Goal: Task Accomplishment & Management: Manage account settings

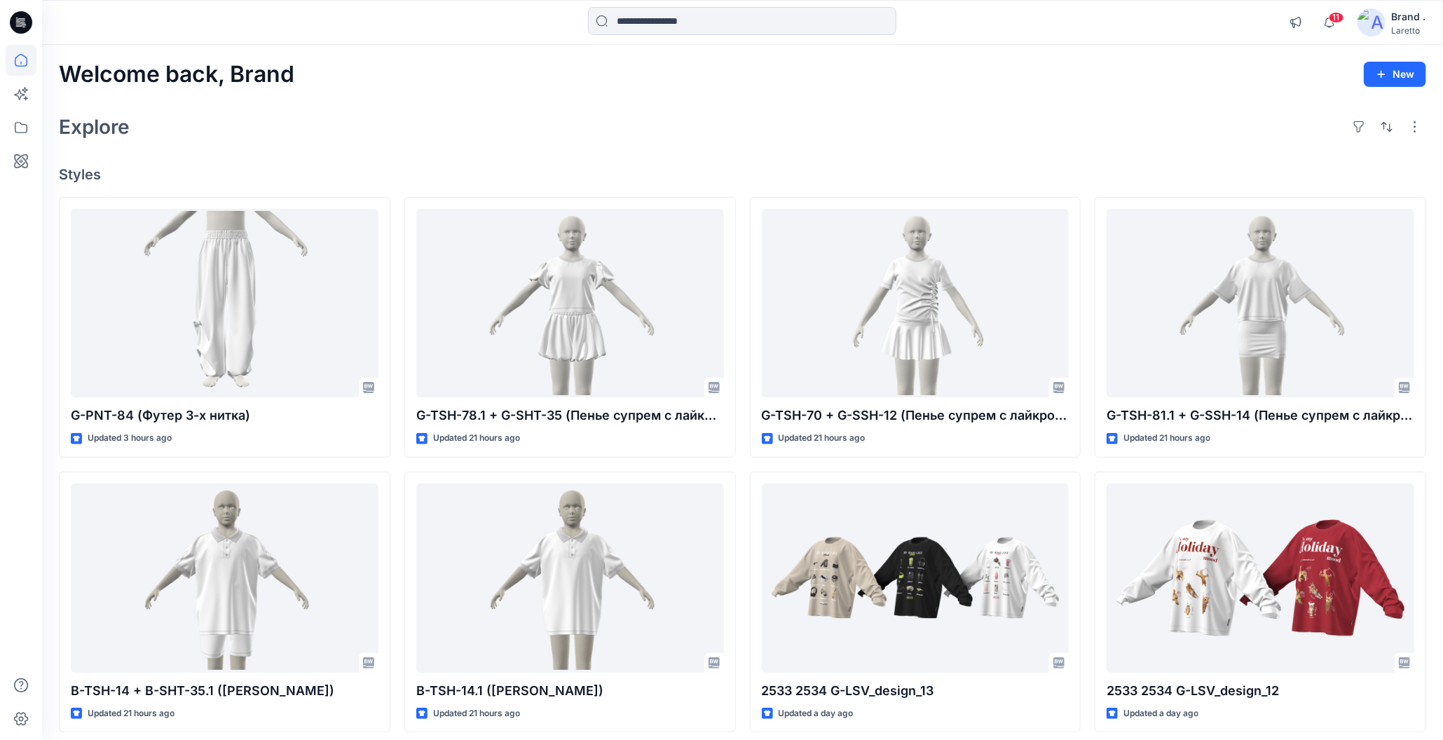
click at [1422, 16] on div "Brand ." at bounding box center [1408, 16] width 34 height 17
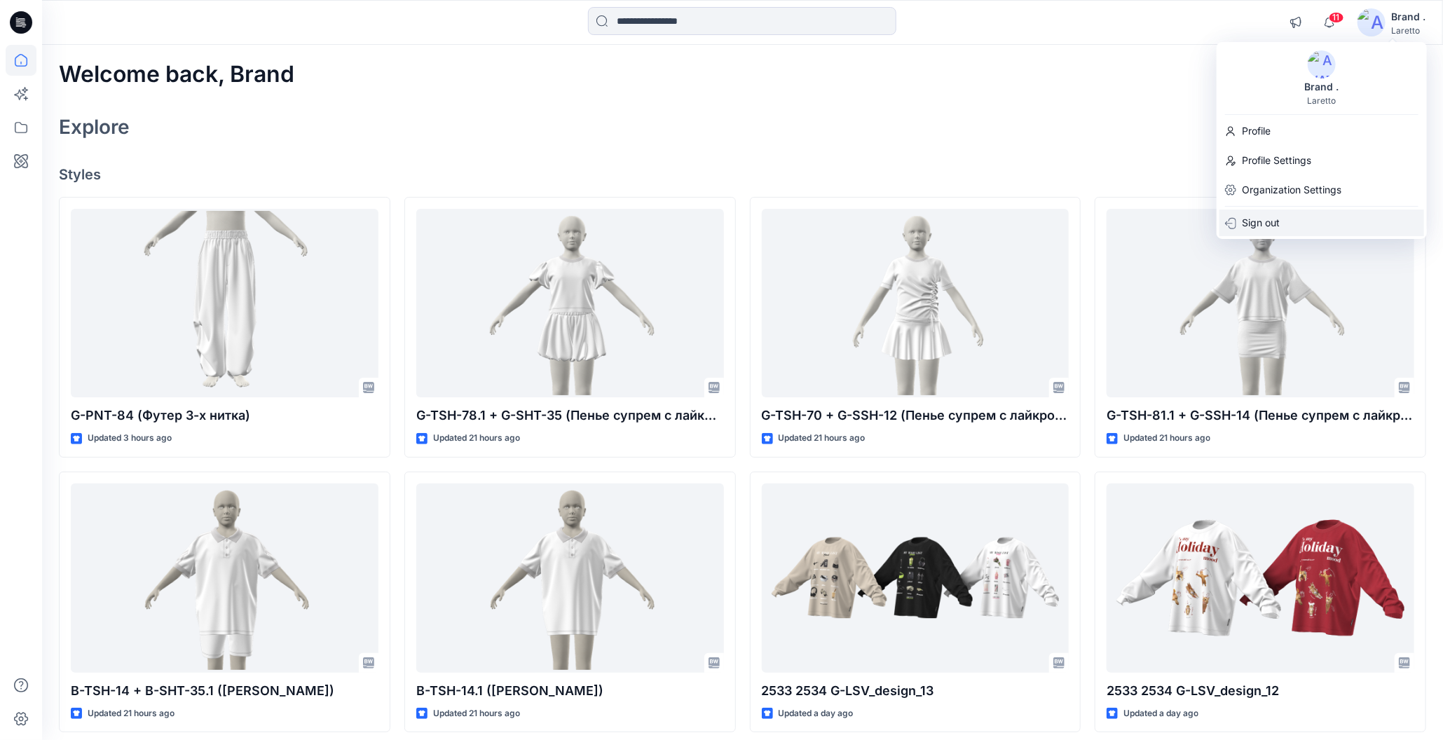
click at [1267, 220] on p "Sign out" at bounding box center [1261, 222] width 38 height 27
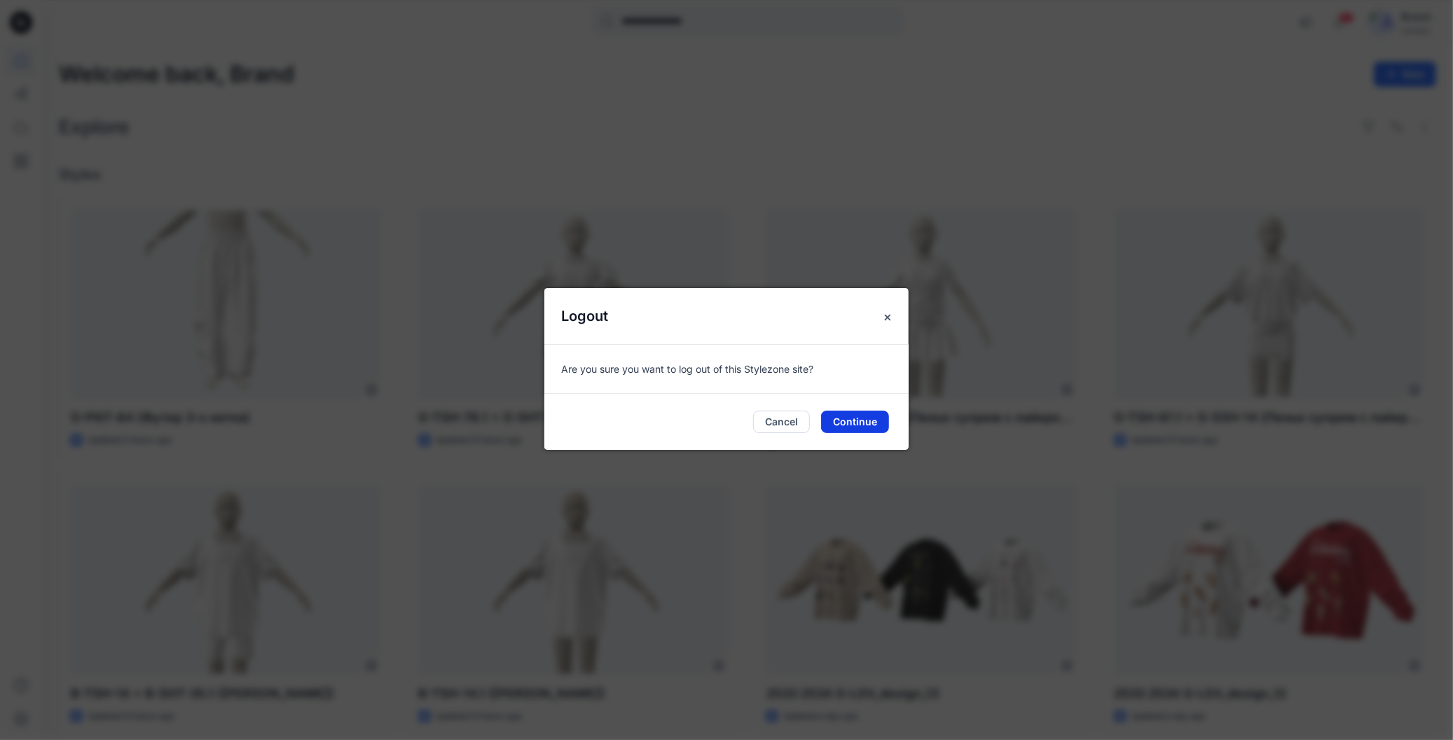
click at [872, 426] on button "Continue" at bounding box center [855, 422] width 68 height 22
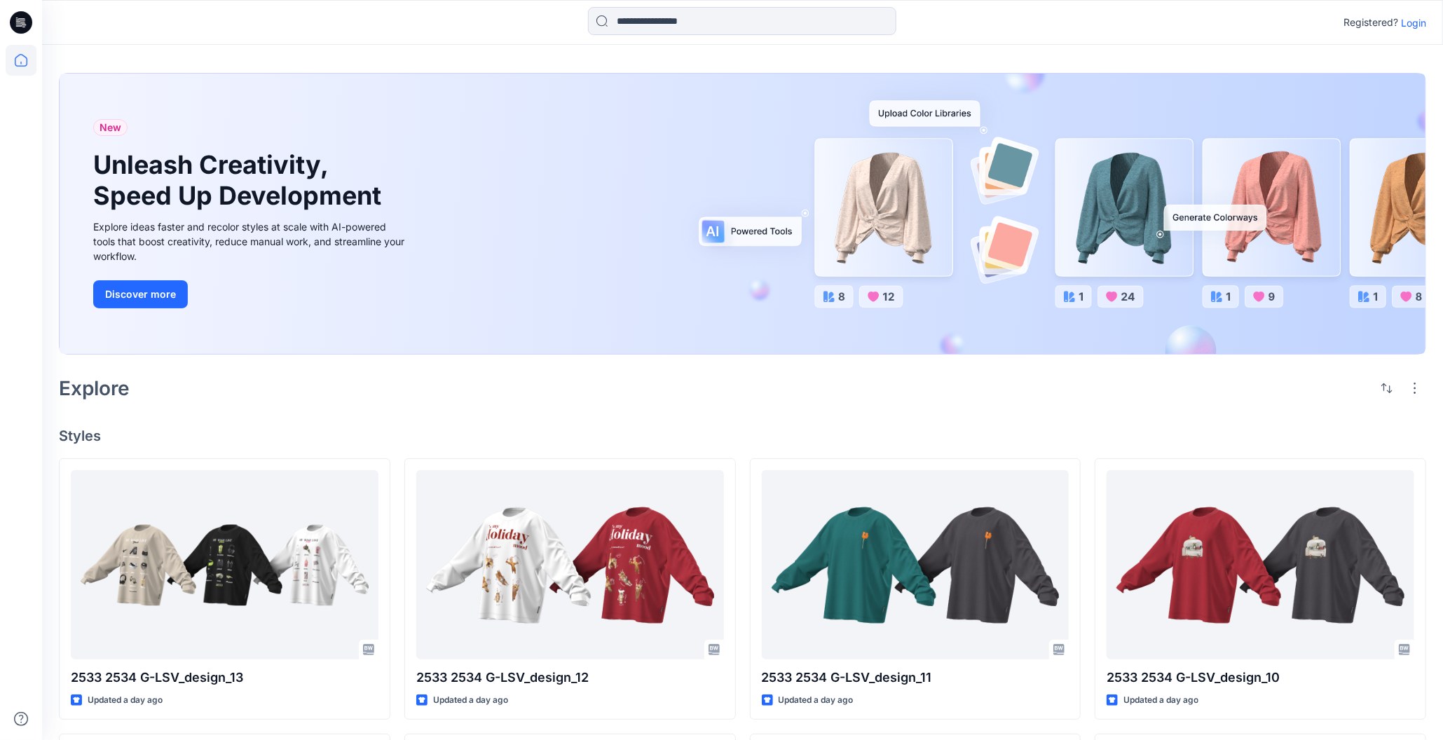
click at [1410, 20] on p "Login" at bounding box center [1413, 22] width 25 height 15
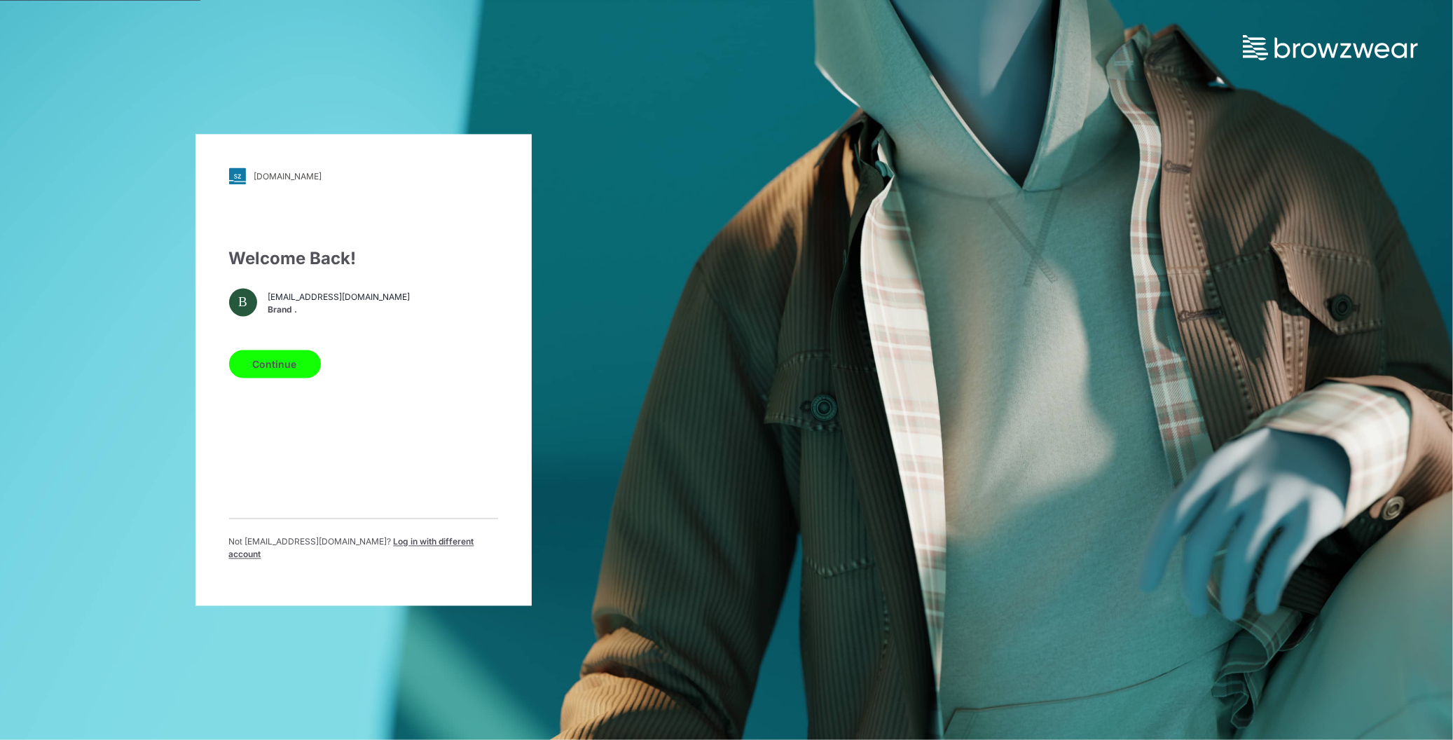
click at [308, 368] on button "Continue" at bounding box center [275, 364] width 92 height 28
click at [300, 373] on button "Continue" at bounding box center [275, 364] width 92 height 28
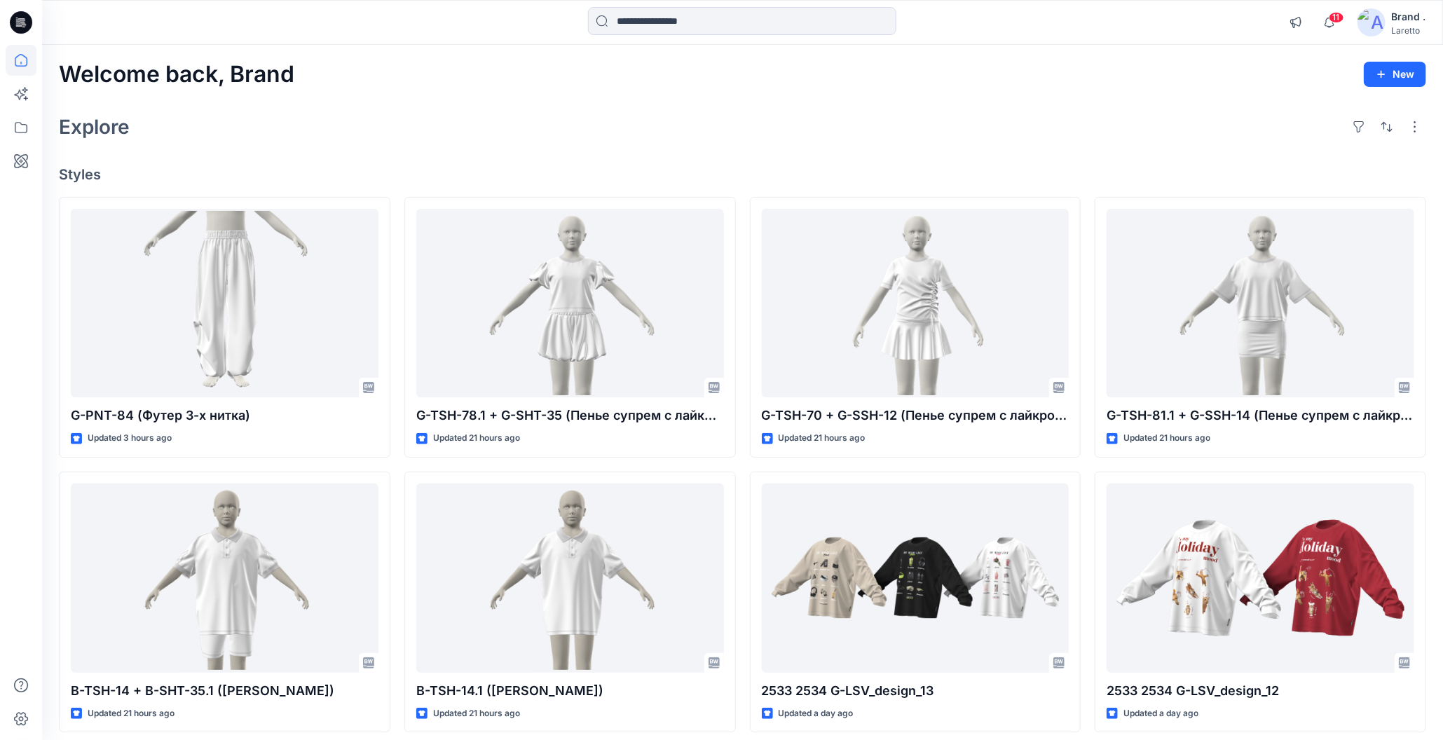
click at [1420, 26] on div "Laretto" at bounding box center [1408, 30] width 34 height 11
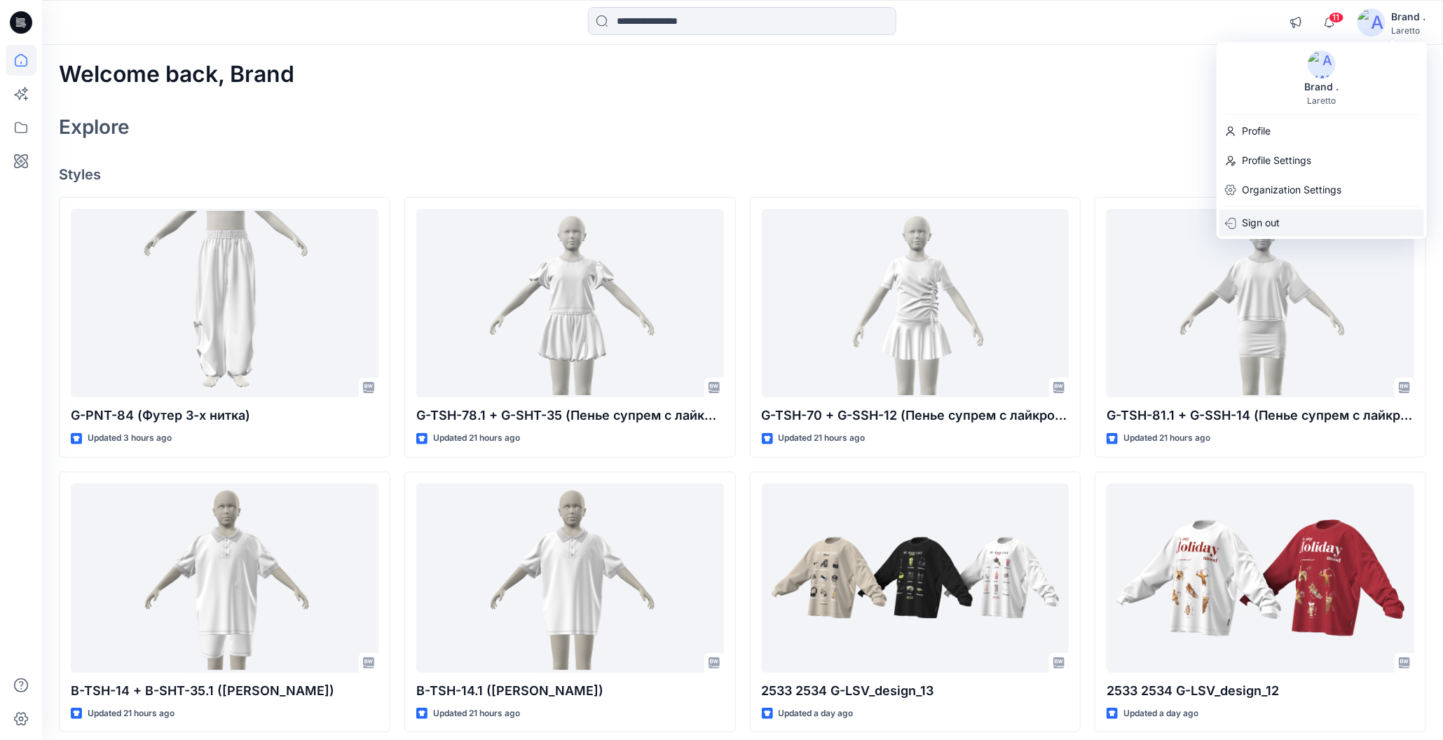
click at [1239, 219] on div "Sign out" at bounding box center [1321, 222] width 205 height 27
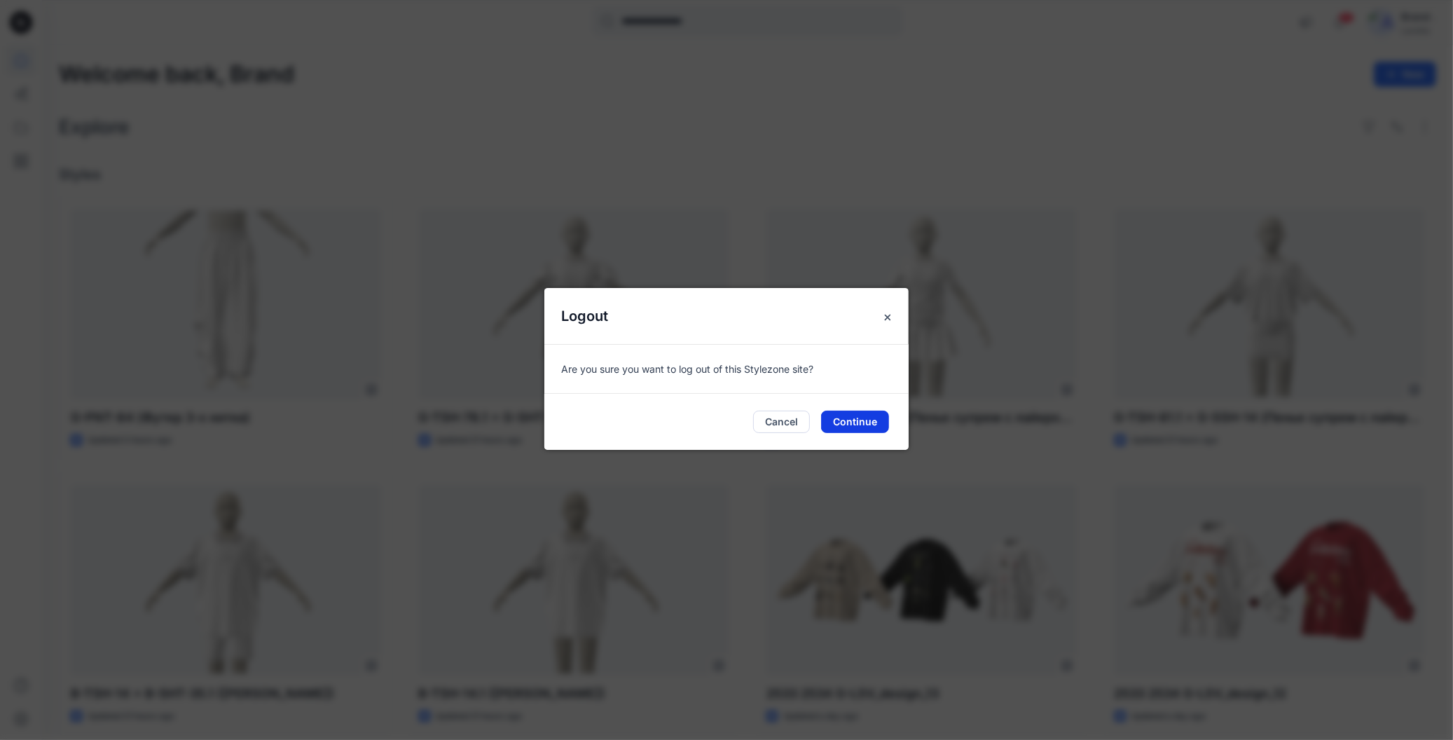
click at [853, 415] on button "Continue" at bounding box center [855, 422] width 68 height 22
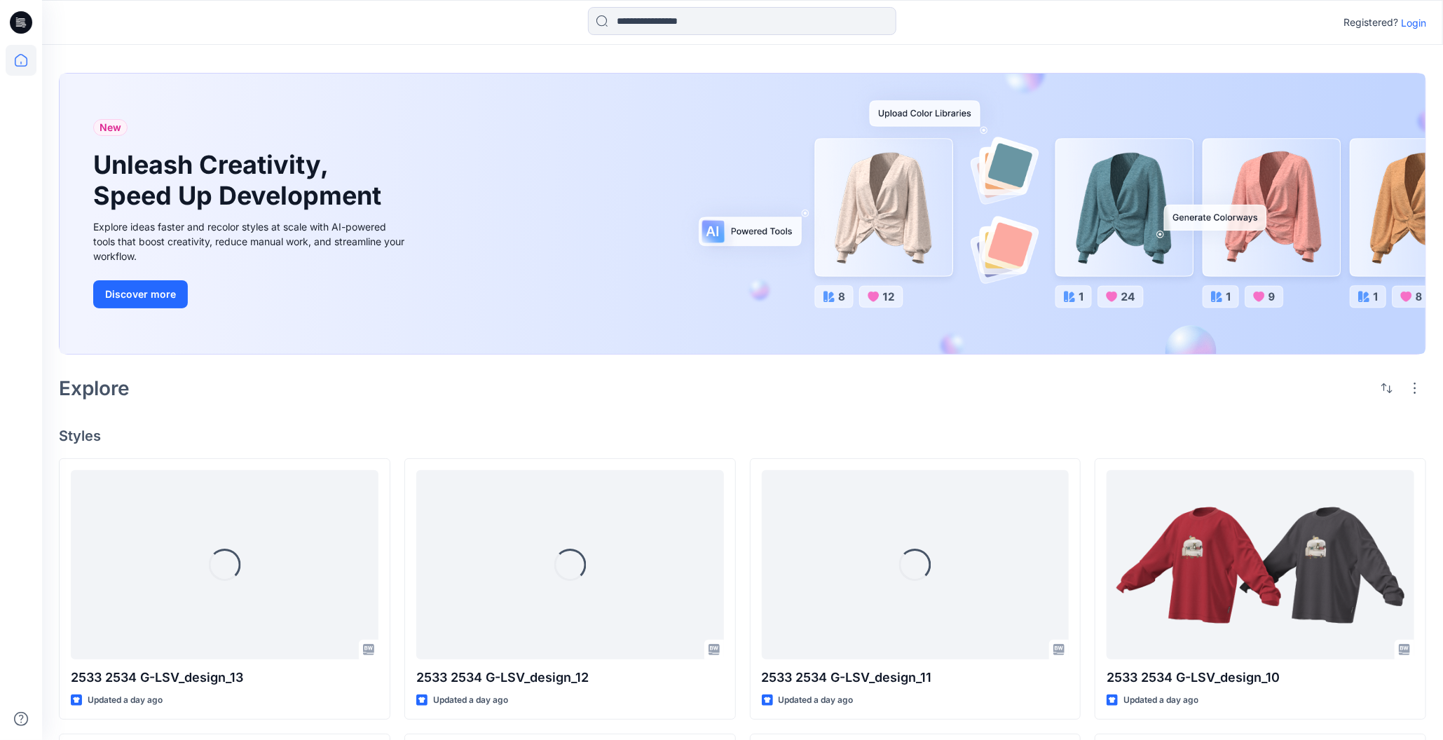
click at [1416, 17] on p "Login" at bounding box center [1413, 22] width 25 height 15
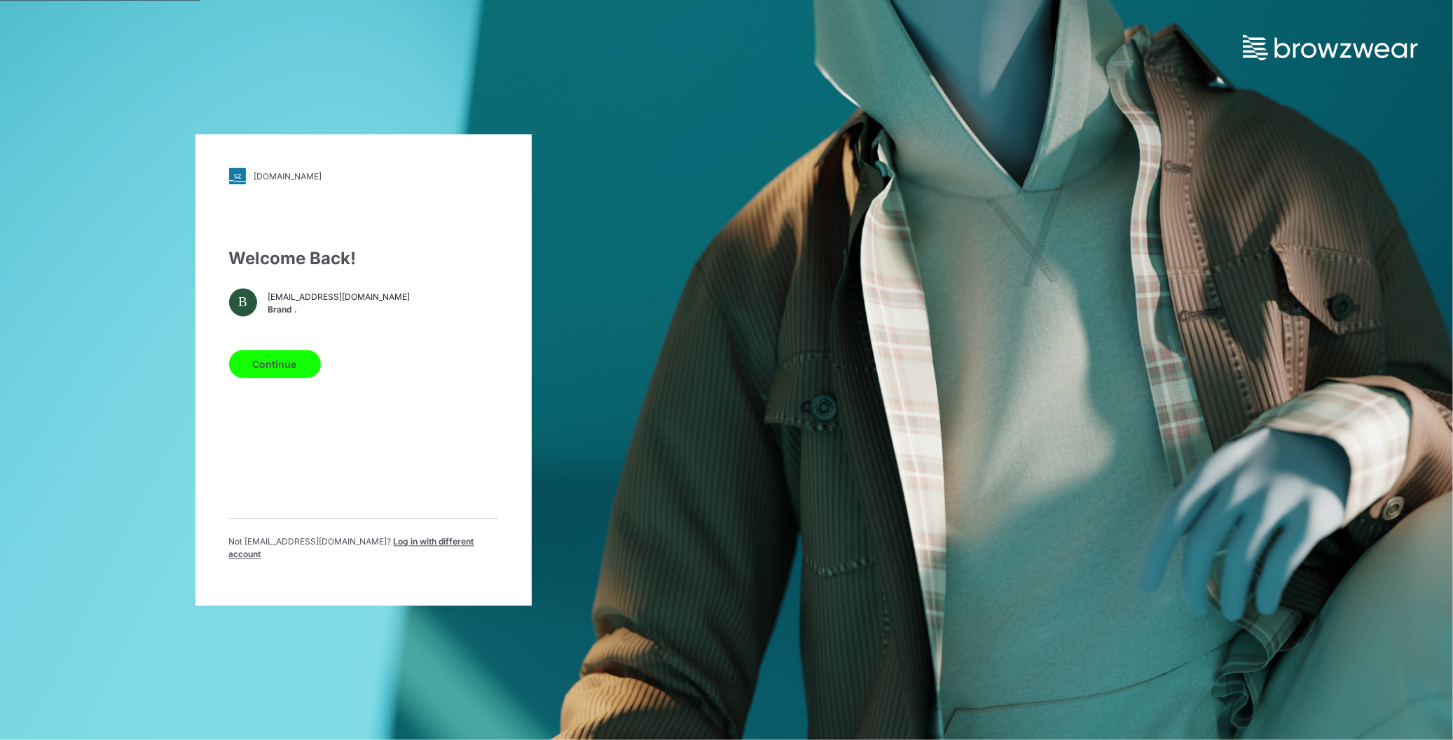
click at [294, 303] on span "[EMAIL_ADDRESS][DOMAIN_NAME]" at bounding box center [339, 297] width 142 height 13
click at [273, 315] on span "Brand ." at bounding box center [339, 309] width 142 height 13
click at [238, 310] on div "B" at bounding box center [243, 303] width 28 height 28
click at [244, 373] on button "Continue" at bounding box center [275, 364] width 92 height 28
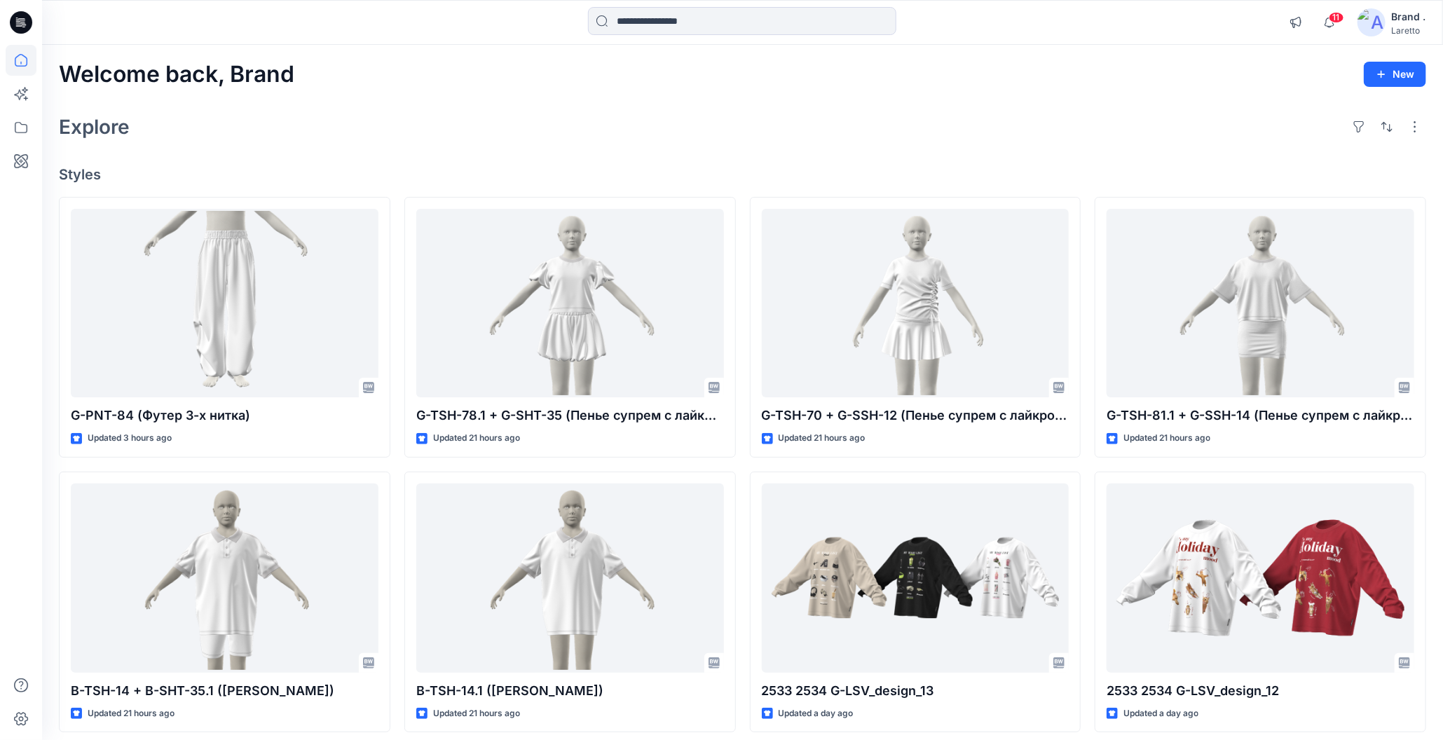
click at [647, 149] on div "Welcome back, Brand New Explore Styles G-PNT-84 (Футер 3-х нитка) Updated 3 hou…" at bounding box center [742, 559] width 1401 height 1029
click at [628, 83] on div "Welcome back, Brand New" at bounding box center [742, 75] width 1367 height 26
click at [385, 116] on div "Explore" at bounding box center [742, 127] width 1367 height 34
